Goal: Check status: Check status

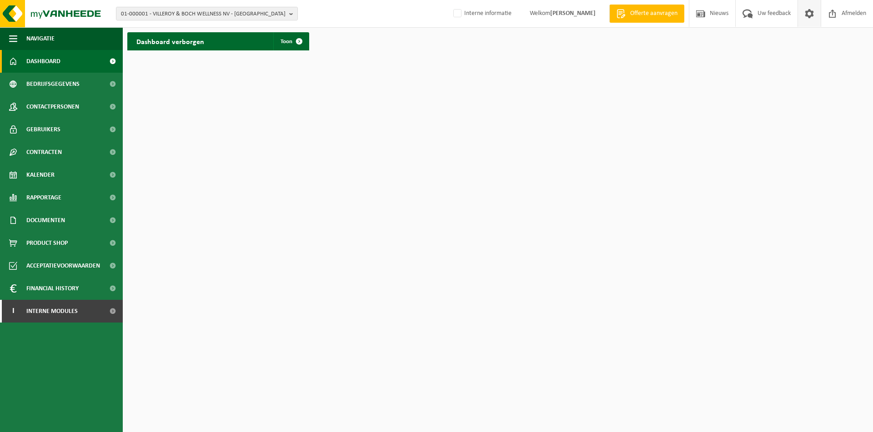
click at [802, 15] on link at bounding box center [809, 13] width 23 height 27
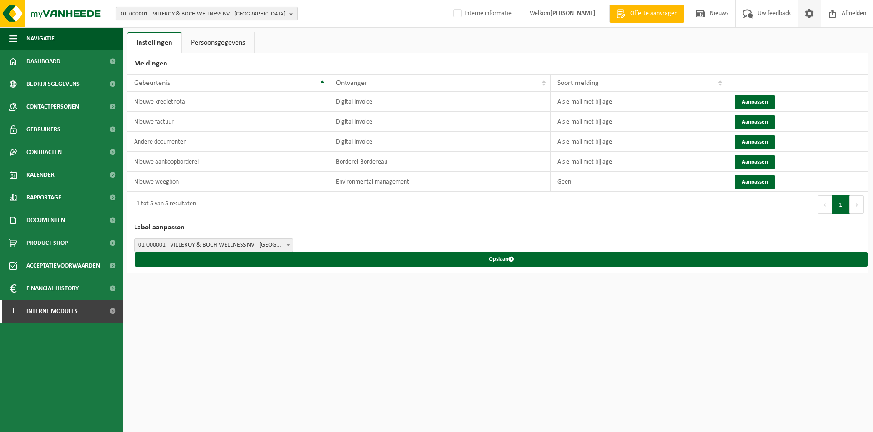
click at [225, 10] on span "01-000001 - VILLEROY & BOCH WELLNESS NV - ROESELARE" at bounding box center [203, 14] width 165 height 14
paste input "5603"
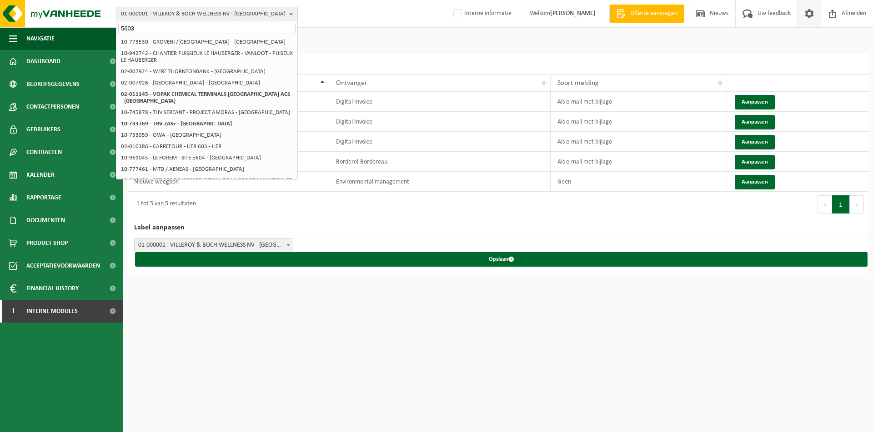
type input "5603"
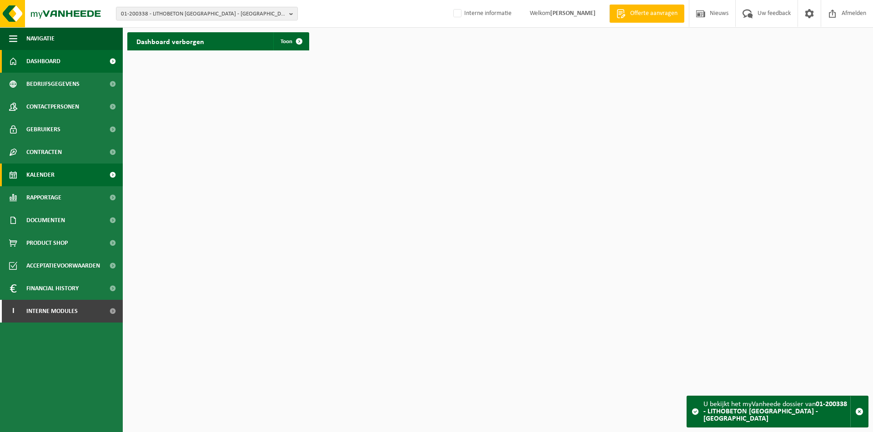
click at [32, 180] on span "Kalender" at bounding box center [40, 175] width 28 height 23
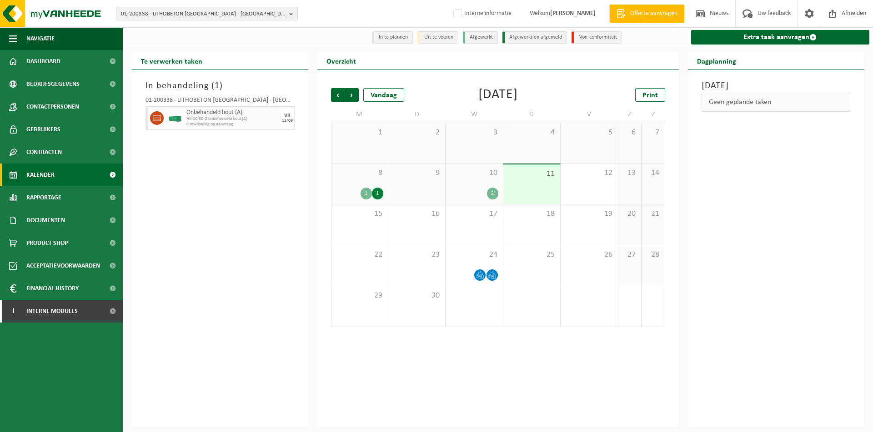
click at [476, 183] on div "10 2" at bounding box center [474, 184] width 57 height 40
